Goal: Navigation & Orientation: Find specific page/section

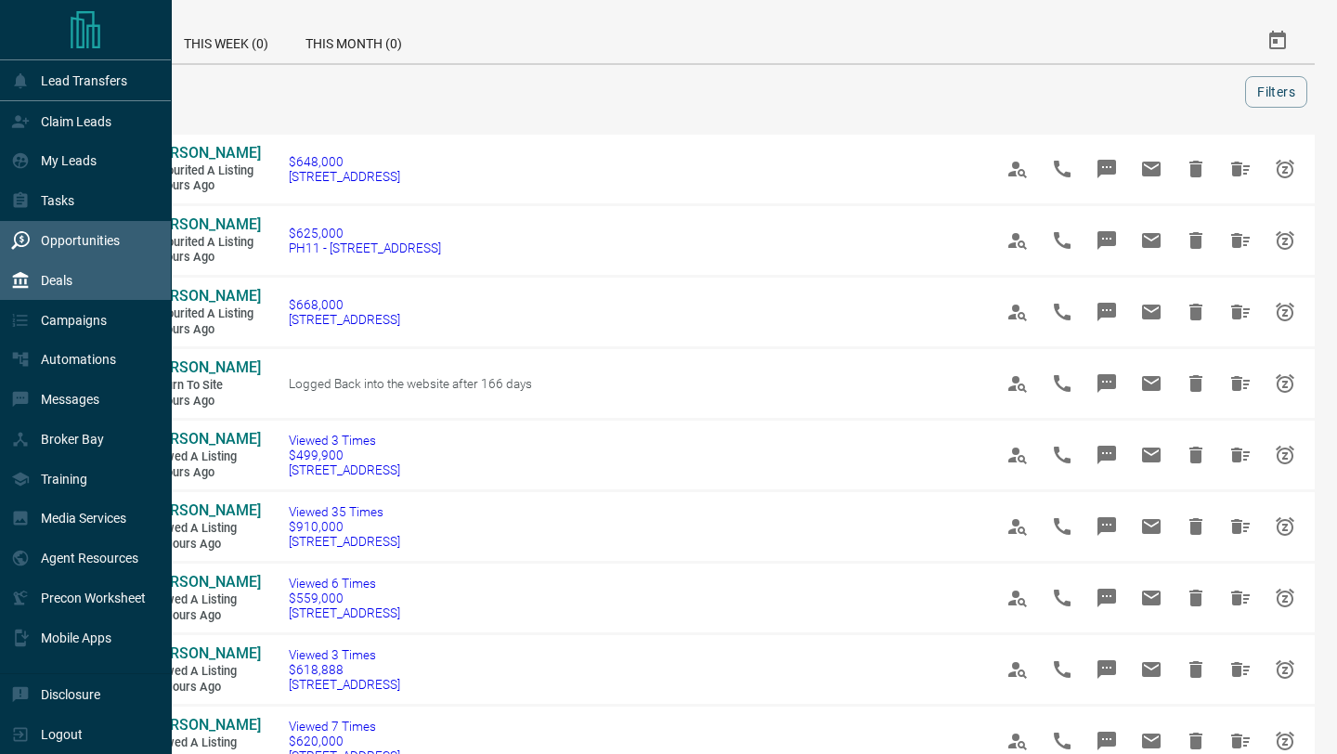
click at [34, 287] on div "Deals" at bounding box center [41, 280] width 61 height 31
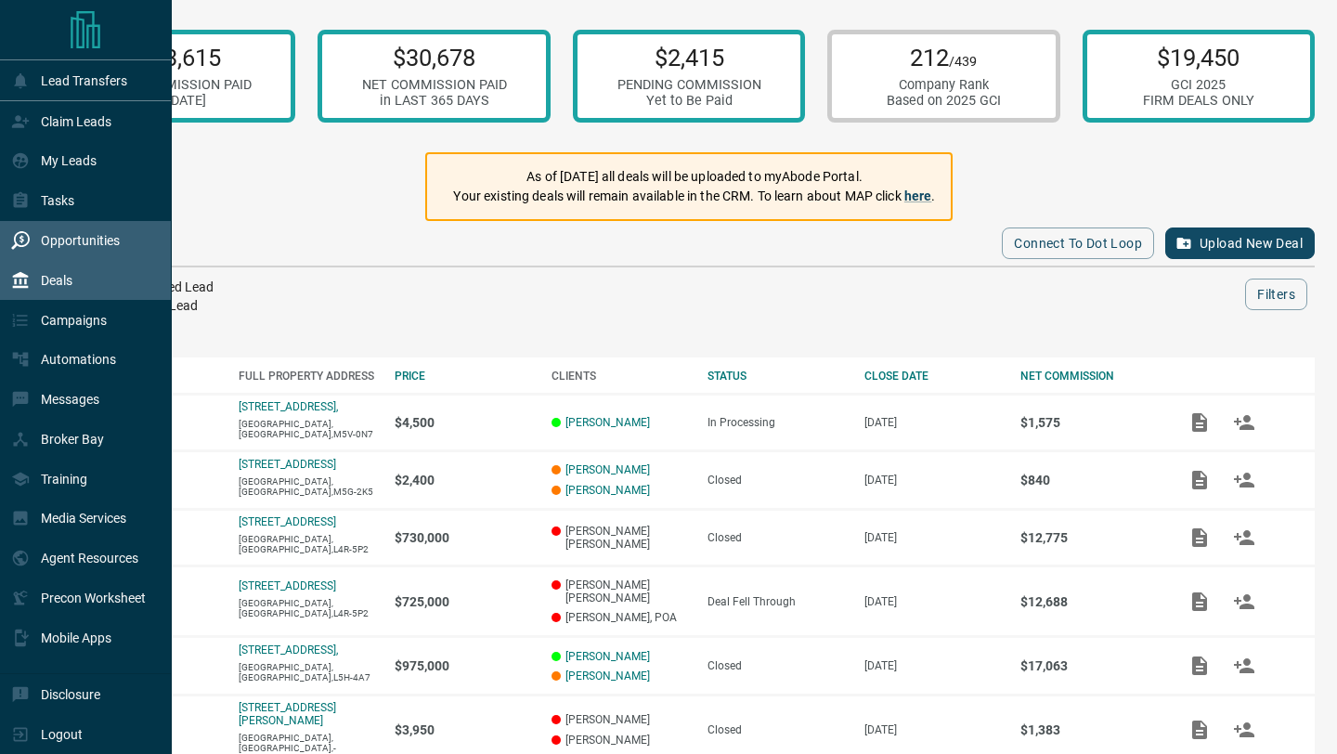
click at [18, 227] on div "Opportunities" at bounding box center [65, 241] width 109 height 31
